Goal: Transaction & Acquisition: Book appointment/travel/reservation

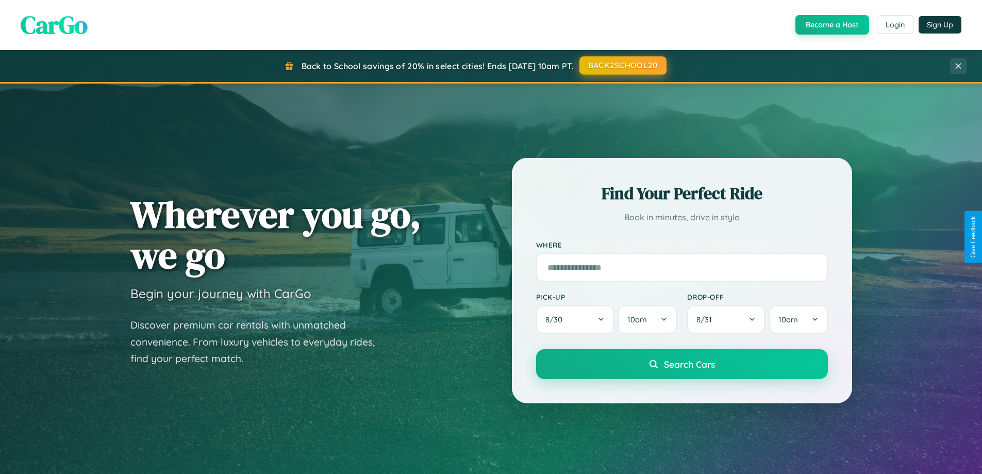
click at [622, 65] on button "BACK2SCHOOL20" at bounding box center [622, 65] width 87 height 19
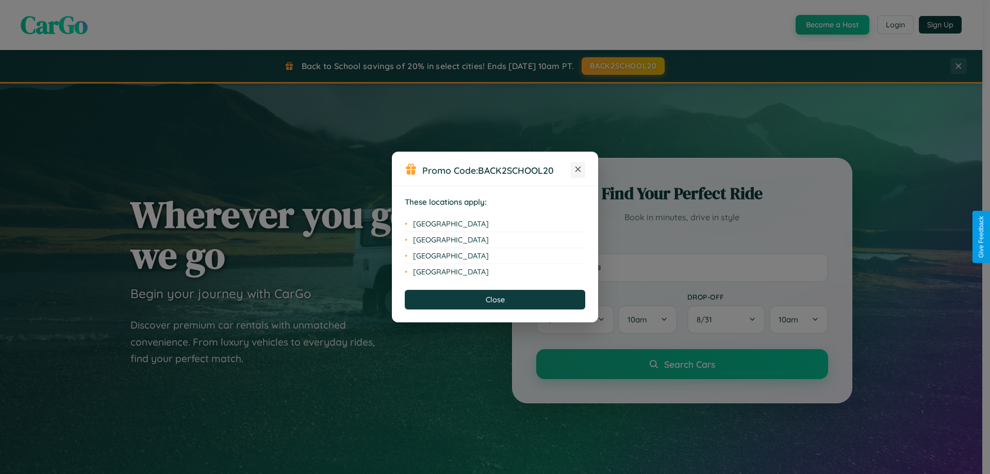
click at [578, 170] on icon at bounding box center [578, 169] width 6 height 6
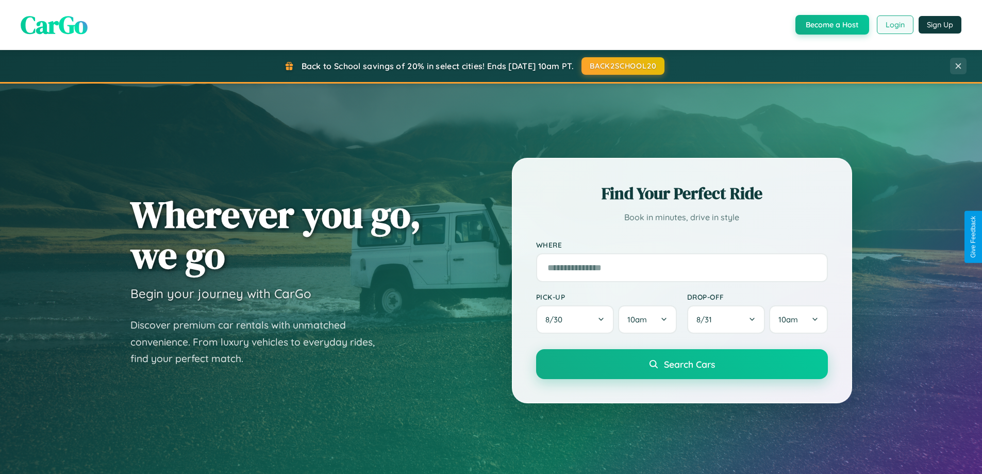
click at [894, 25] on button "Login" at bounding box center [895, 24] width 37 height 19
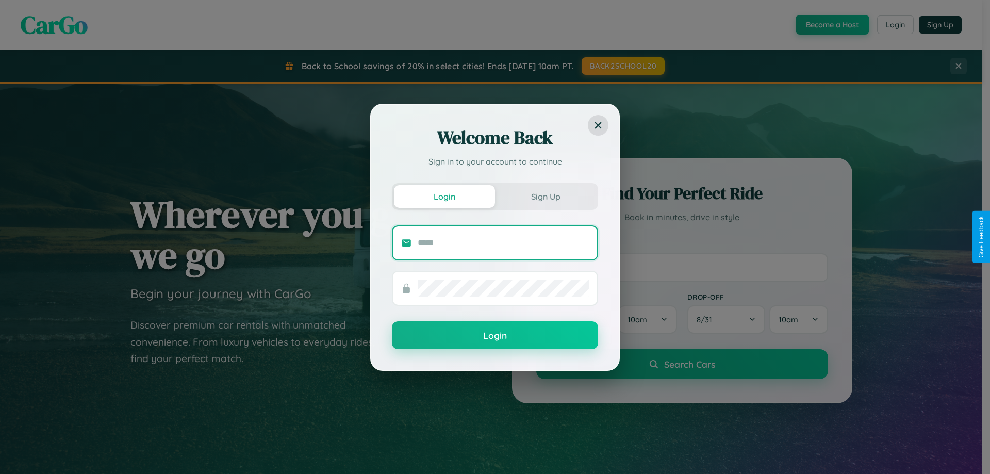
click at [503, 242] on input "text" at bounding box center [502, 243] width 171 height 16
type input "**********"
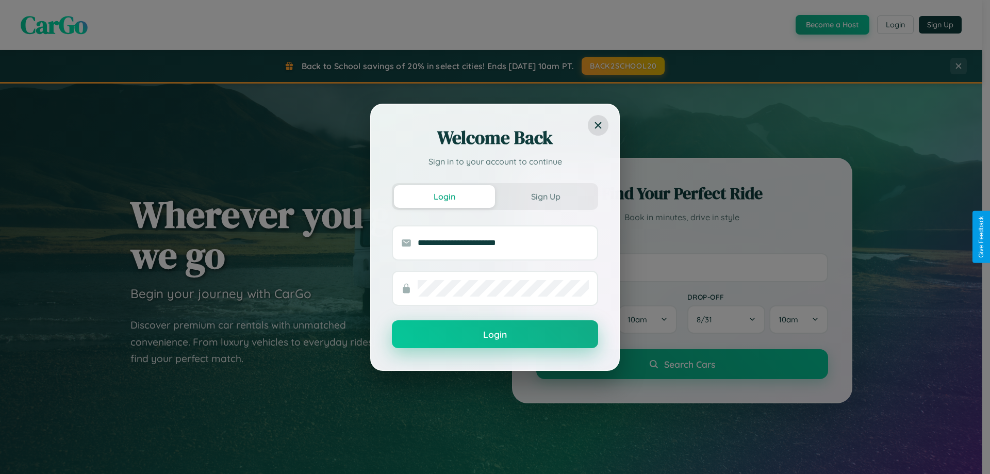
click at [495, 335] on button "Login" at bounding box center [495, 334] width 206 height 28
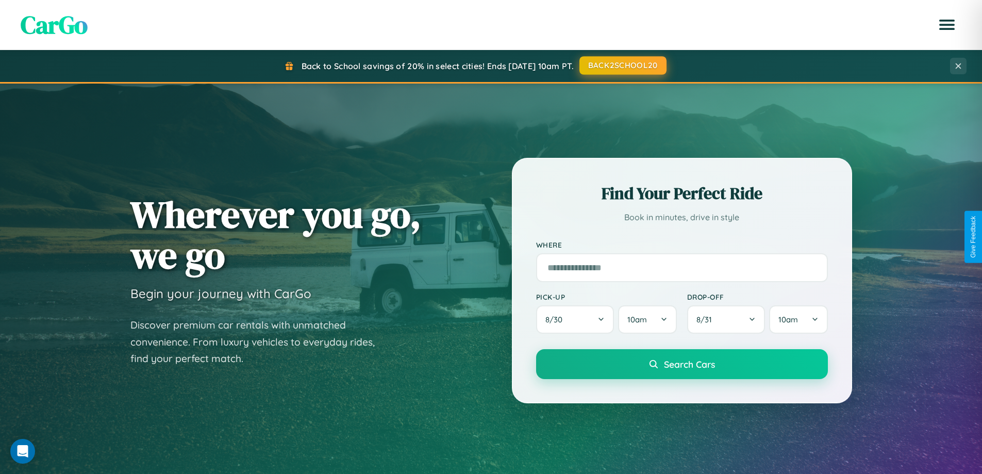
click at [622, 65] on button "BACK2SCHOOL20" at bounding box center [622, 65] width 87 height 19
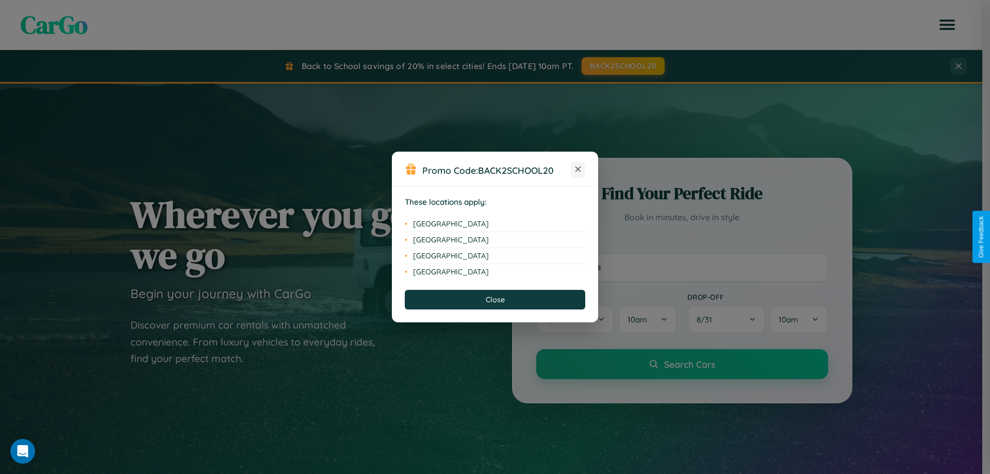
click at [578, 170] on icon at bounding box center [578, 169] width 6 height 6
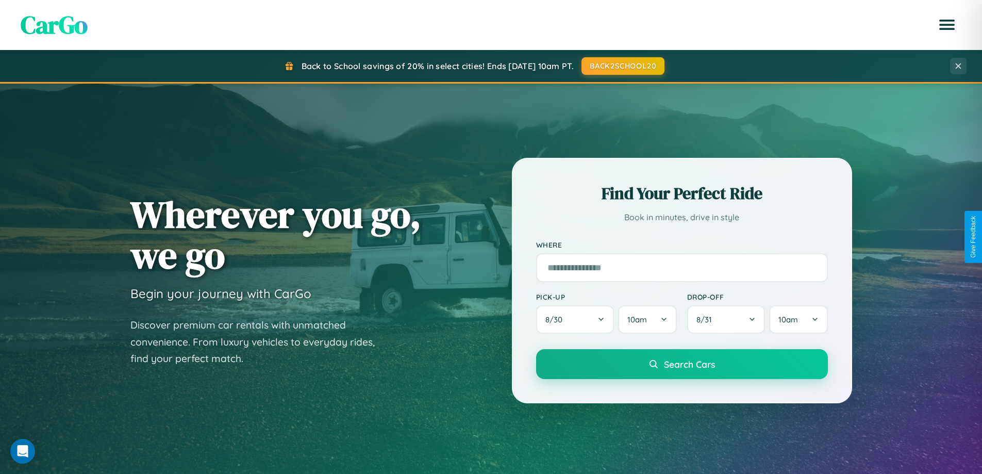
scroll to position [1656, 0]
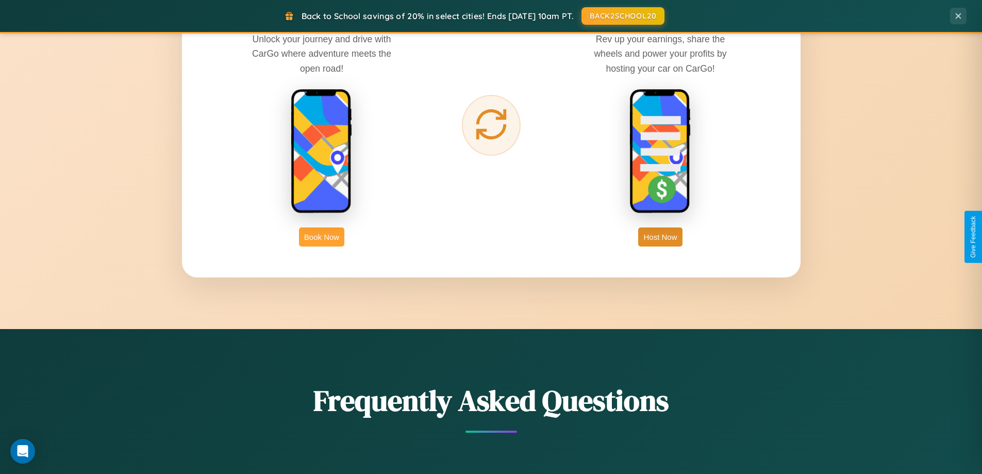
click at [322, 237] on button "Book Now" at bounding box center [321, 236] width 45 height 19
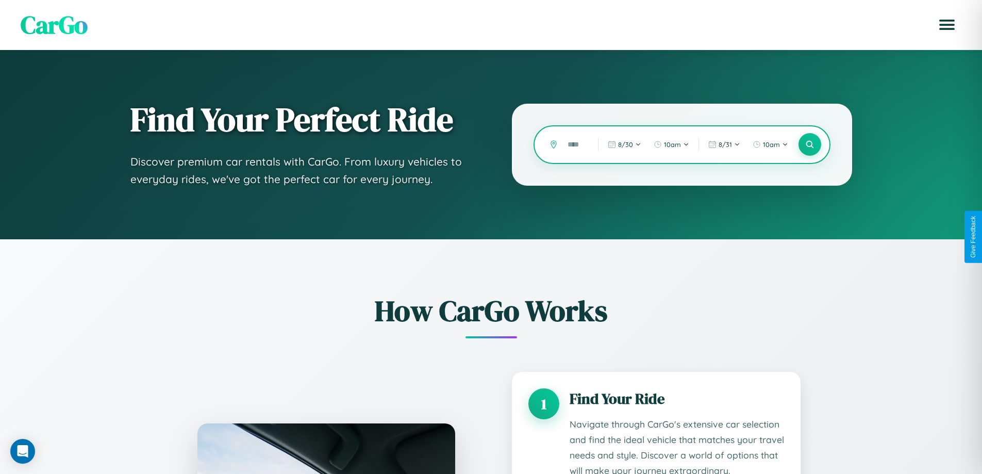
click at [575, 144] on input "text" at bounding box center [574, 145] width 25 height 18
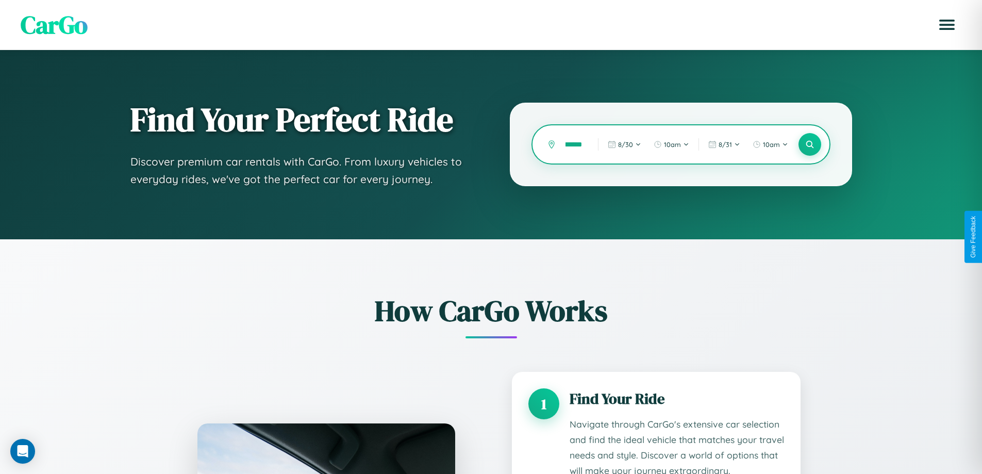
scroll to position [0, 11]
type input "******"
click at [809, 144] on icon at bounding box center [810, 145] width 10 height 10
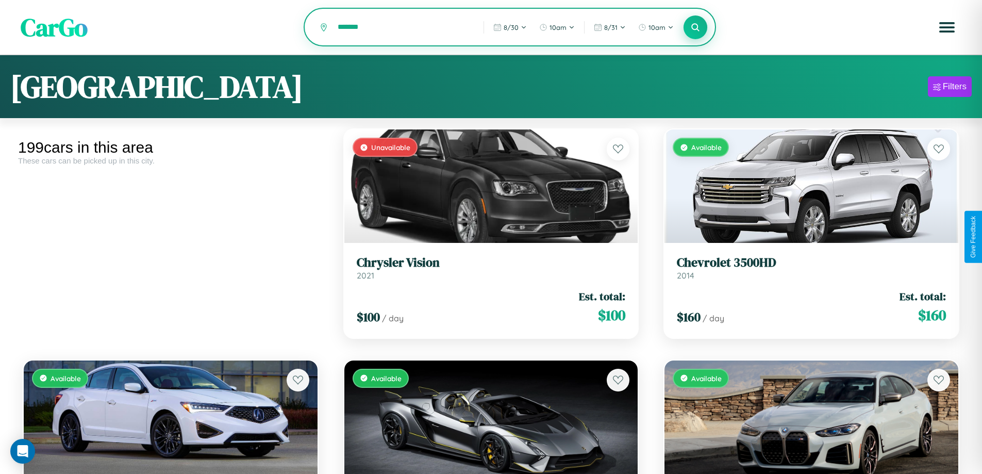
type input "*******"
click at [695, 28] on icon at bounding box center [696, 27] width 10 height 10
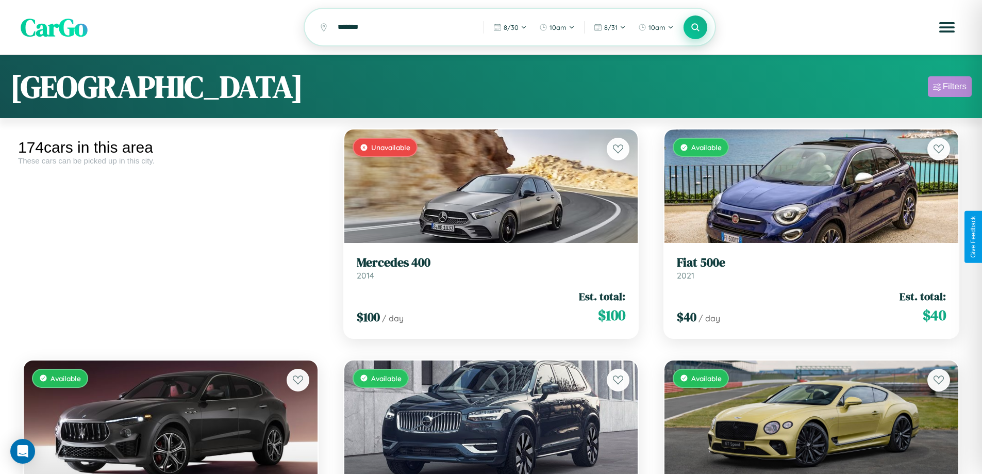
click at [949, 88] on div "Filters" at bounding box center [955, 86] width 24 height 10
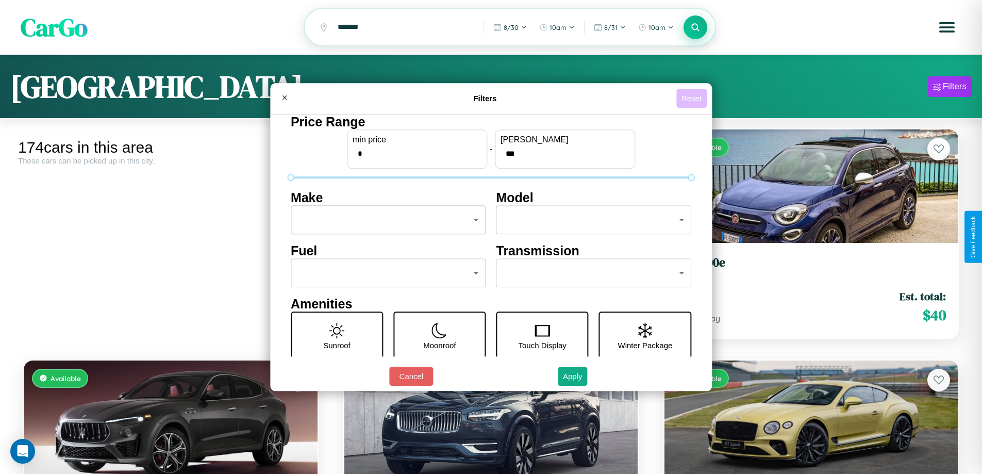
click at [693, 98] on button "Reset" at bounding box center [691, 98] width 30 height 19
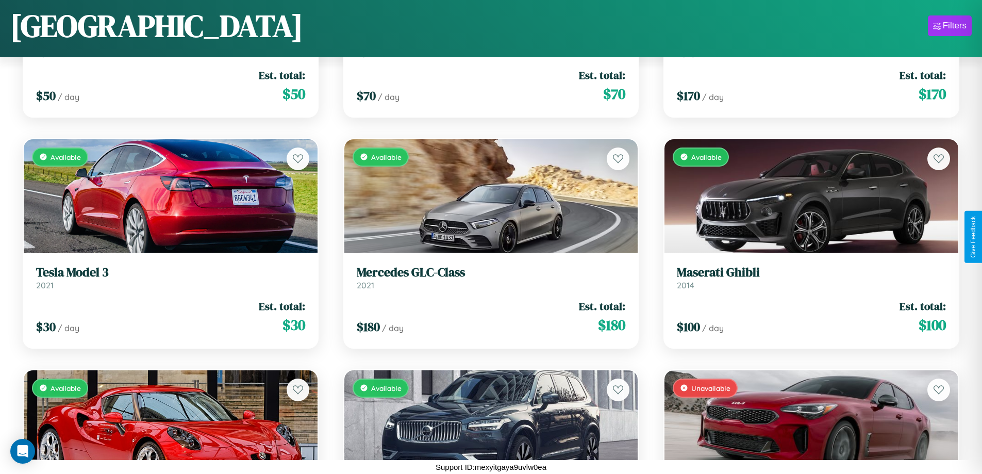
scroll to position [6838, 0]
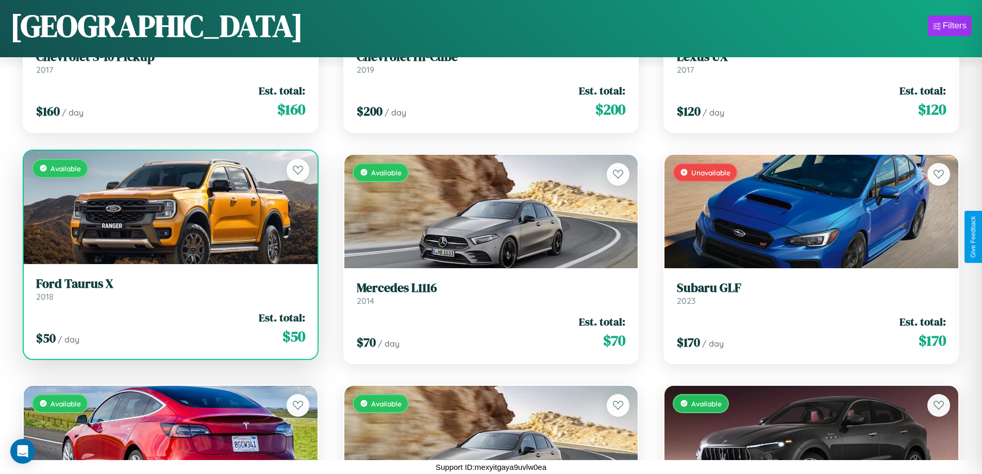
click at [169, 332] on div "$ 50 / day Est. total: $ 50" at bounding box center [170, 328] width 269 height 37
click at [169, 328] on div "$ 50 / day Est. total: $ 50" at bounding box center [170, 328] width 269 height 37
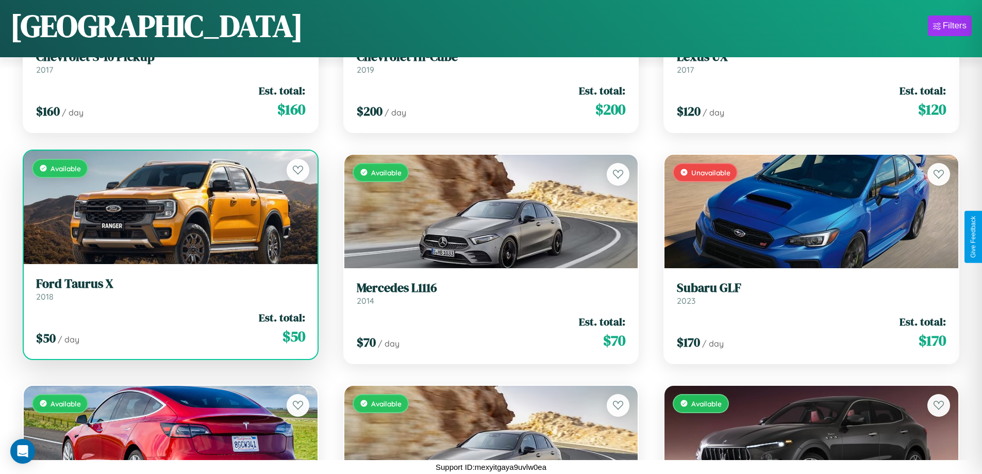
click at [169, 328] on div "$ 50 / day Est. total: $ 50" at bounding box center [170, 328] width 269 height 37
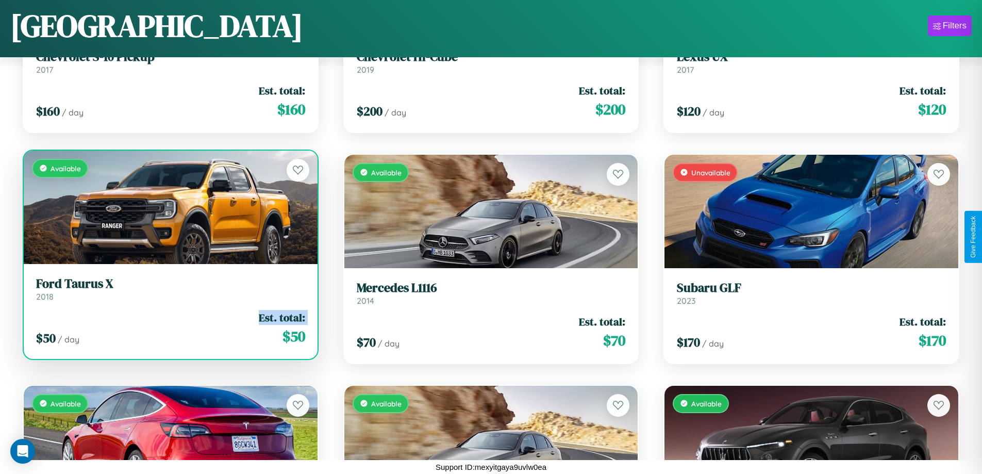
click at [169, 328] on div "$ 50 / day Est. total: $ 50" at bounding box center [170, 328] width 269 height 37
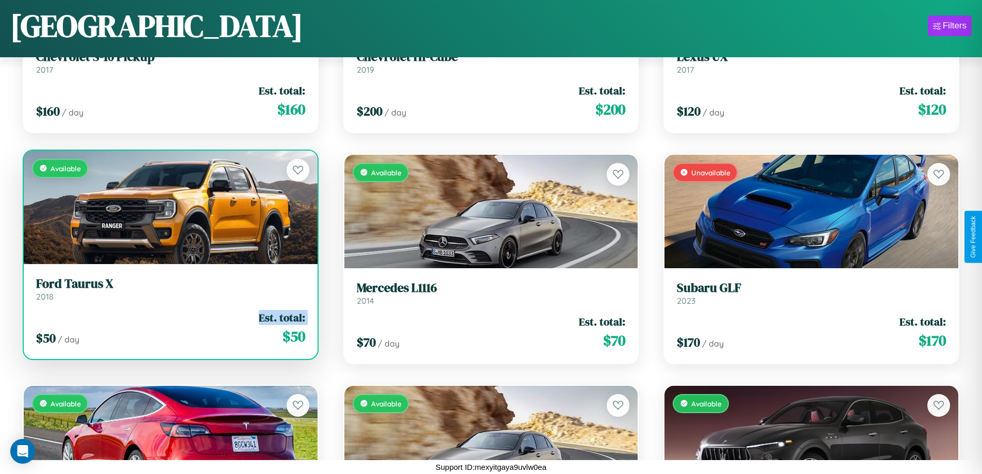
click at [169, 328] on div "$ 50 / day Est. total: $ 50" at bounding box center [170, 328] width 269 height 37
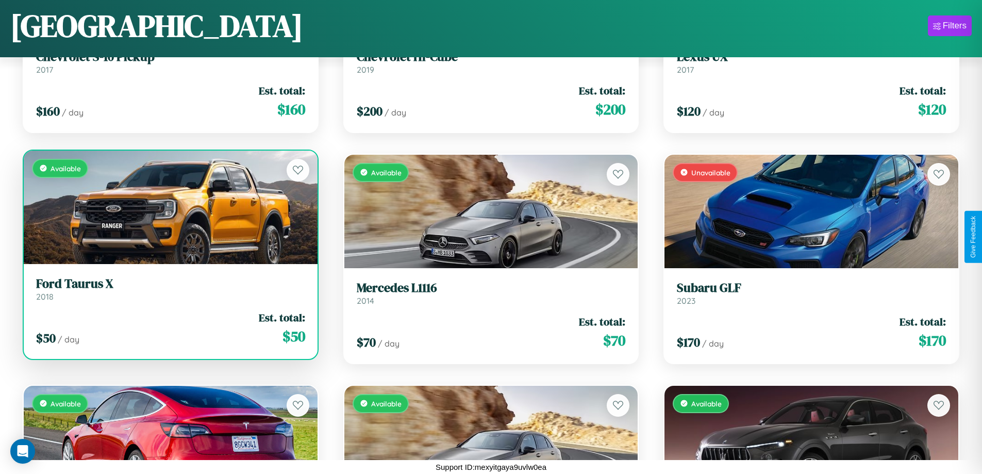
click at [169, 328] on div "$ 50 / day Est. total: $ 50" at bounding box center [170, 328] width 269 height 37
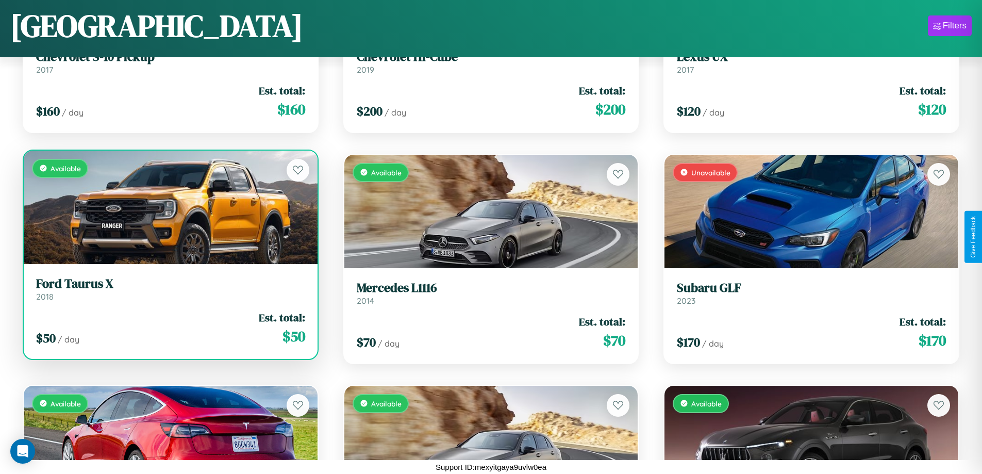
click at [169, 289] on h3 "Ford Taurus X" at bounding box center [170, 283] width 269 height 15
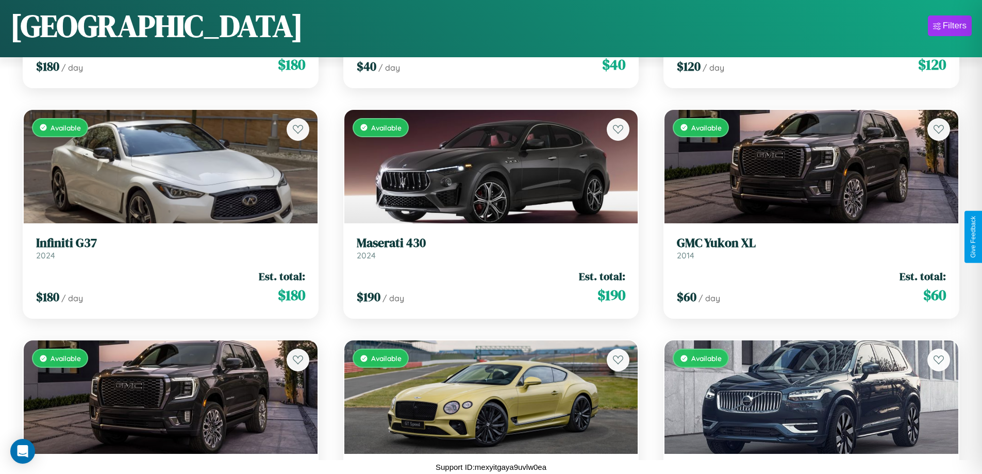
scroll to position [3145, 0]
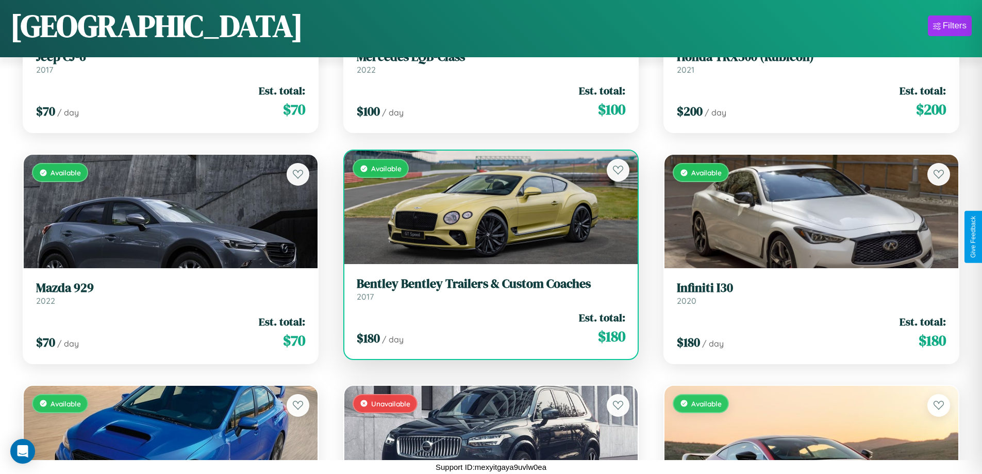
click at [487, 289] on h3 "Bentley Bentley Trailers & Custom Coaches" at bounding box center [491, 283] width 269 height 15
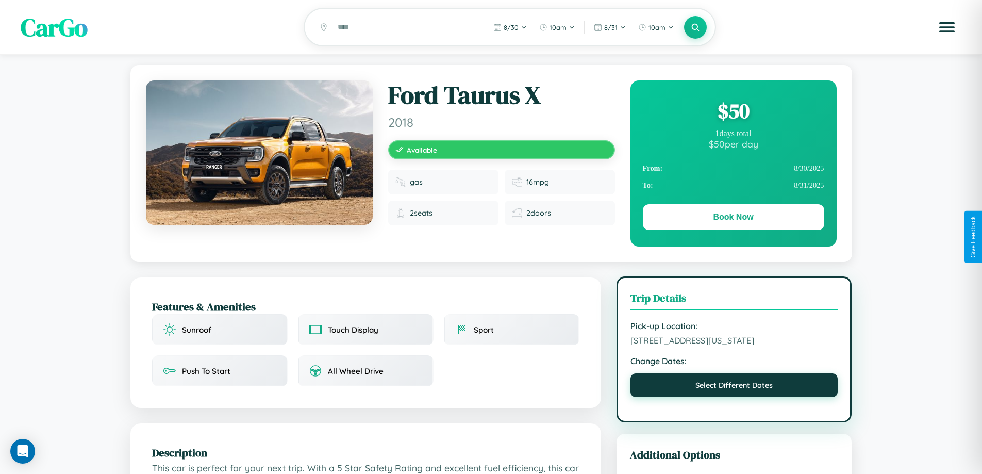
click at [734, 387] on button "Select Different Dates" at bounding box center [734, 385] width 208 height 24
select select "*"
select select "****"
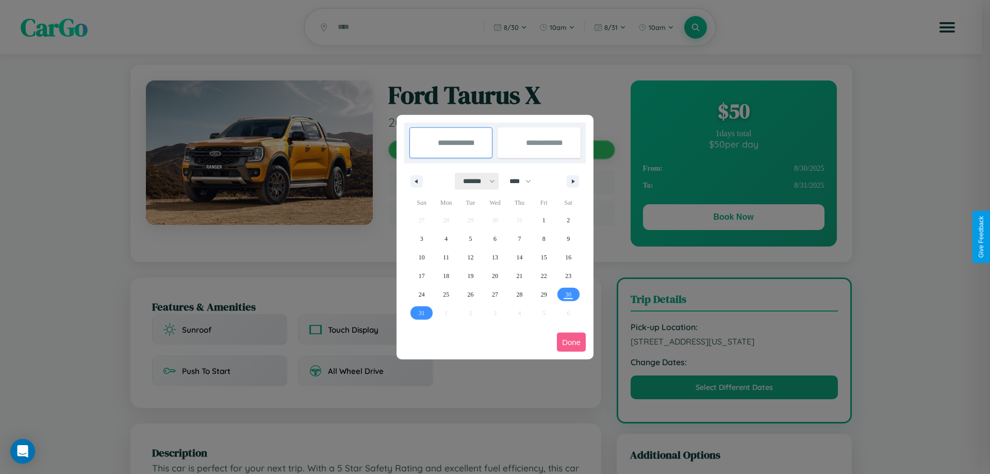
drag, startPoint x: 474, startPoint y: 181, endPoint x: 495, endPoint y: 207, distance: 33.0
click at [474, 181] on select "******* ******** ***** ***** *** **** **** ****** ********* ******* ******** **…" at bounding box center [477, 181] width 44 height 17
select select "*"
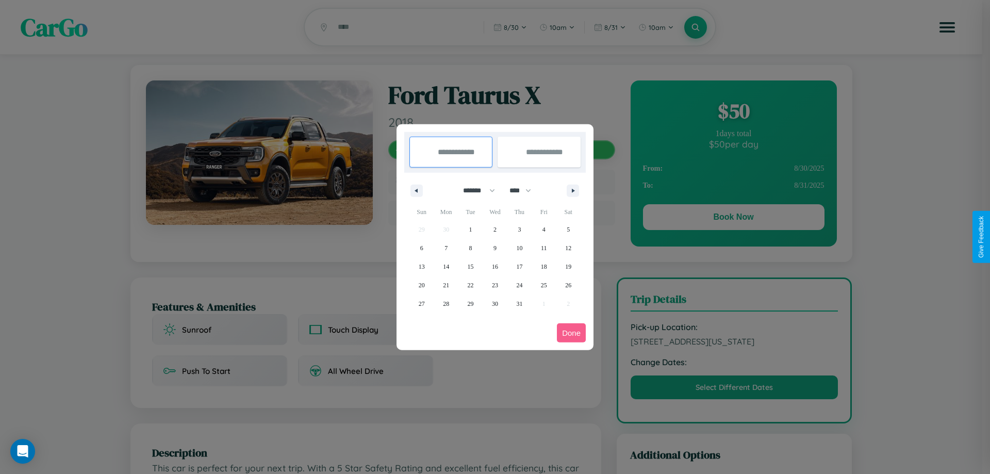
click at [525, 190] on select "**** **** **** **** **** **** **** **** **** **** **** **** **** **** **** ****…" at bounding box center [519, 190] width 31 height 17
select select "****"
click at [494, 303] on span "29" at bounding box center [495, 303] width 6 height 19
type input "**********"
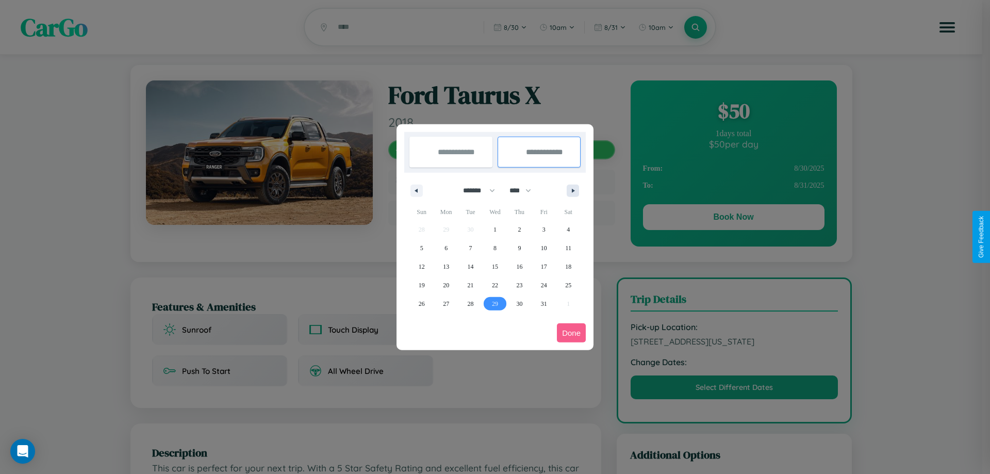
click at [573, 190] on icon "button" at bounding box center [574, 191] width 5 height 4
select select "*"
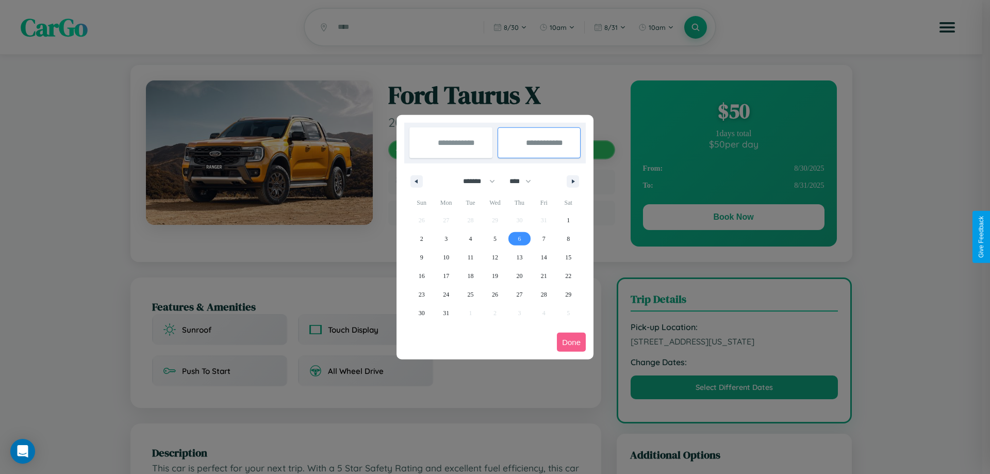
click at [519, 238] on span "6" at bounding box center [518, 238] width 3 height 19
type input "**********"
select select "*"
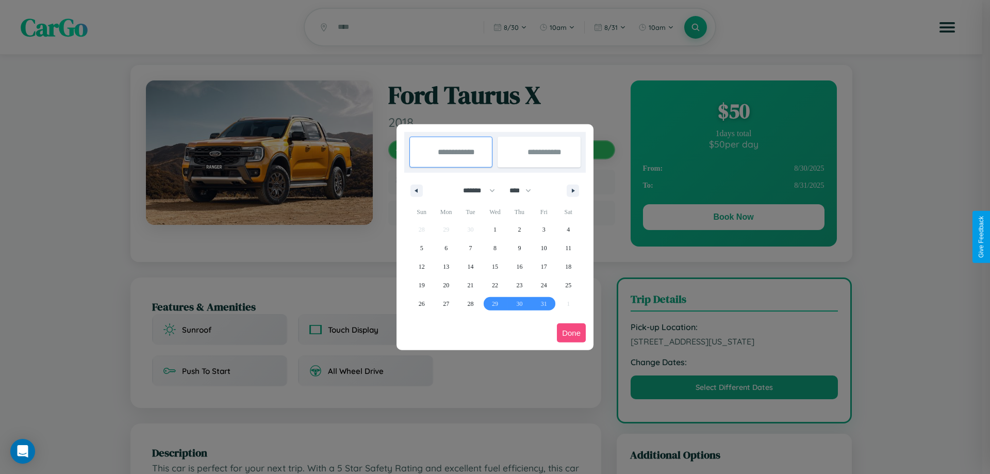
click at [571, 332] on button "Done" at bounding box center [571, 332] width 29 height 19
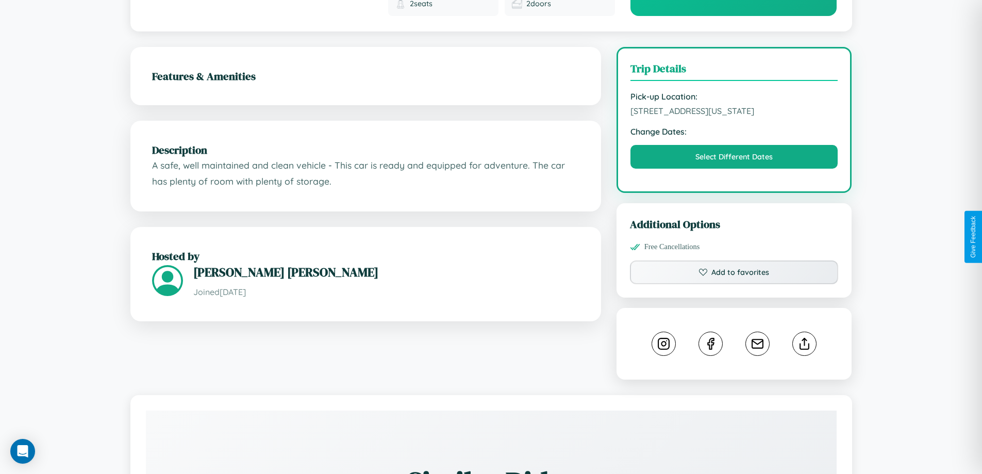
scroll to position [377, 0]
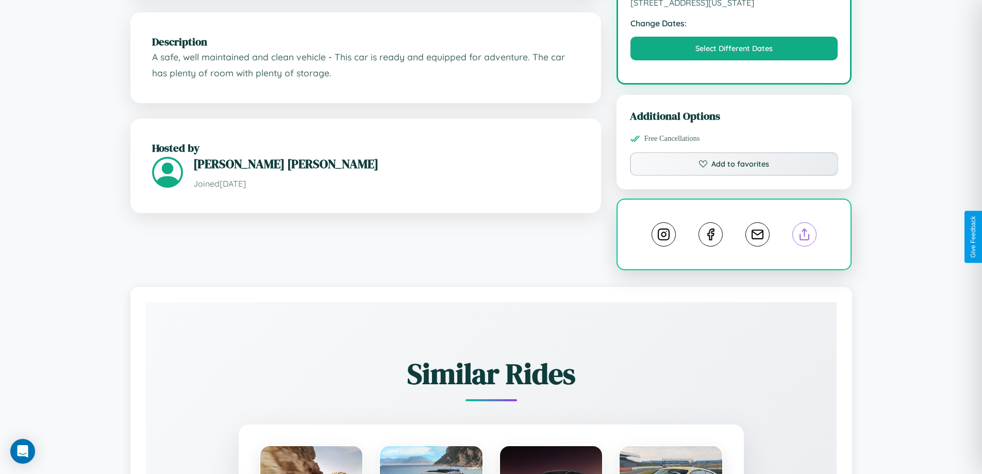
click at [805, 236] on line at bounding box center [805, 232] width 0 height 7
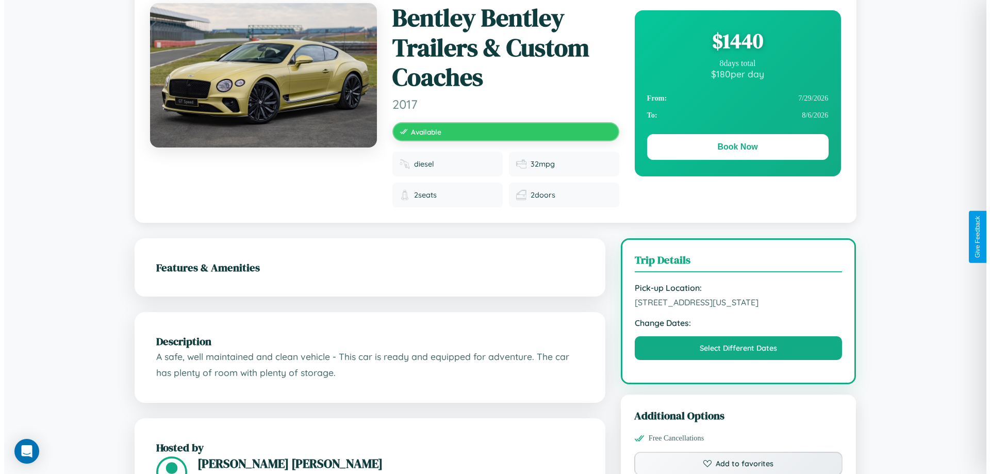
scroll to position [20, 0]
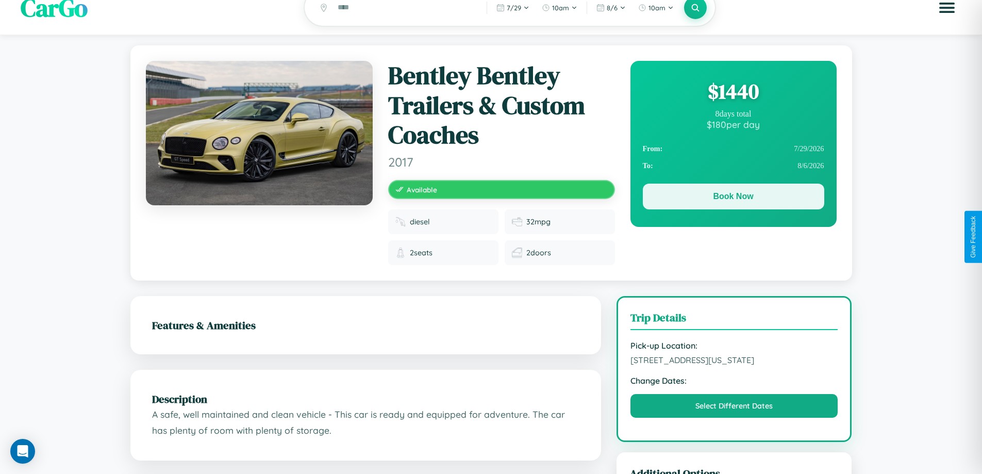
click at [733, 198] on button "Book Now" at bounding box center [733, 196] width 181 height 26
